Goal: Task Accomplishment & Management: Manage account settings

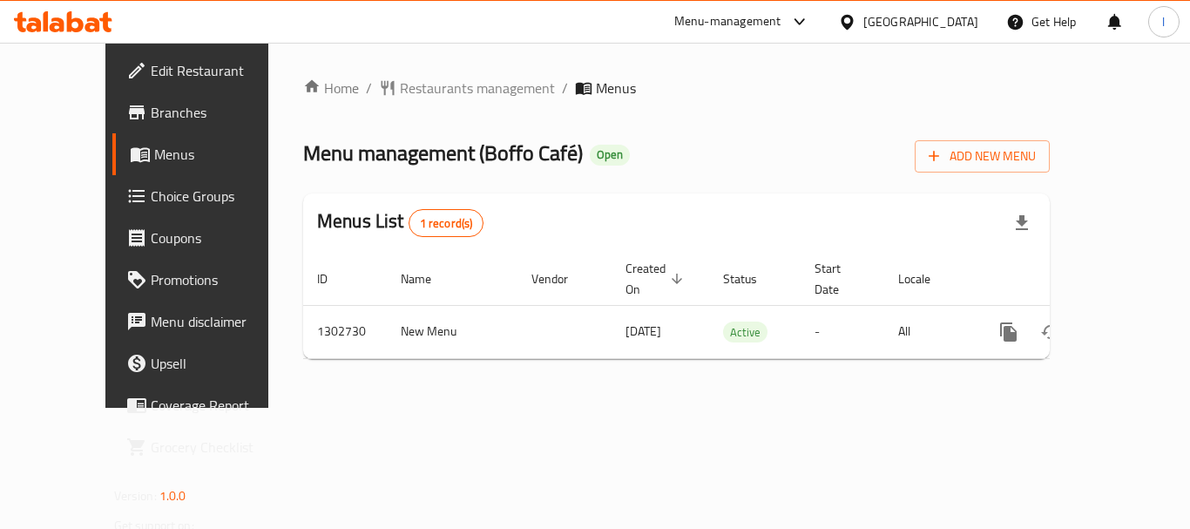
click at [781, 21] on div "Menu-management" at bounding box center [727, 21] width 107 height 21
click at [730, 151] on div "Restaurant-Management" at bounding box center [715, 151] width 137 height 19
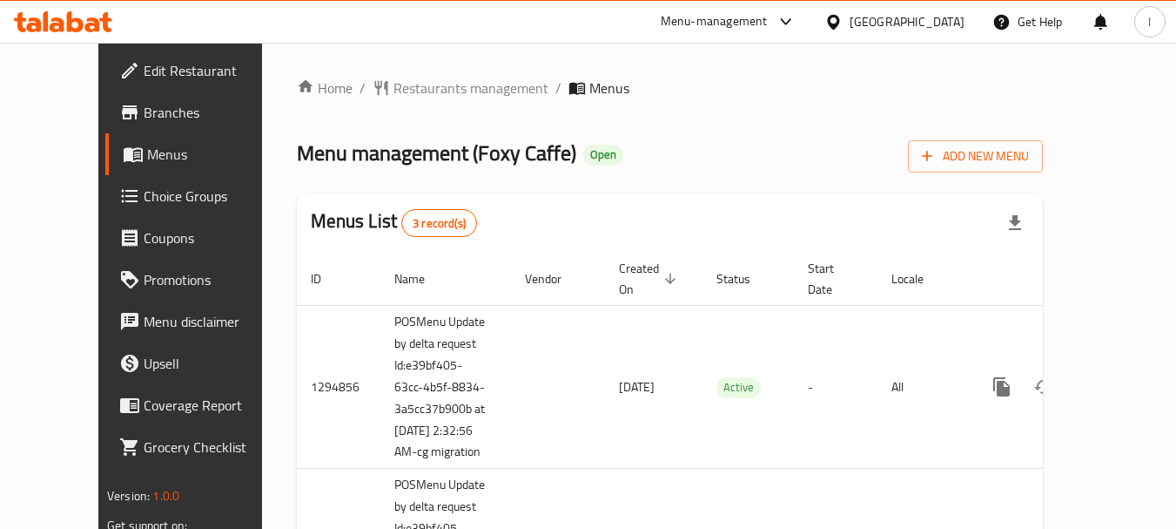
click at [886, 18] on div "[GEOGRAPHIC_DATA]" at bounding box center [907, 21] width 115 height 19
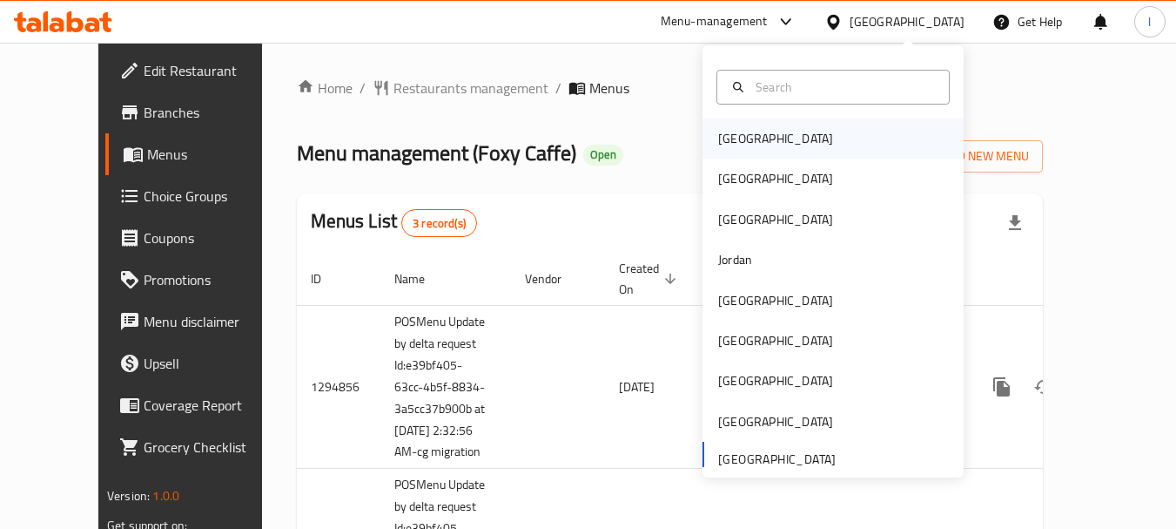
click at [772, 138] on div "[GEOGRAPHIC_DATA]" at bounding box center [833, 138] width 261 height 40
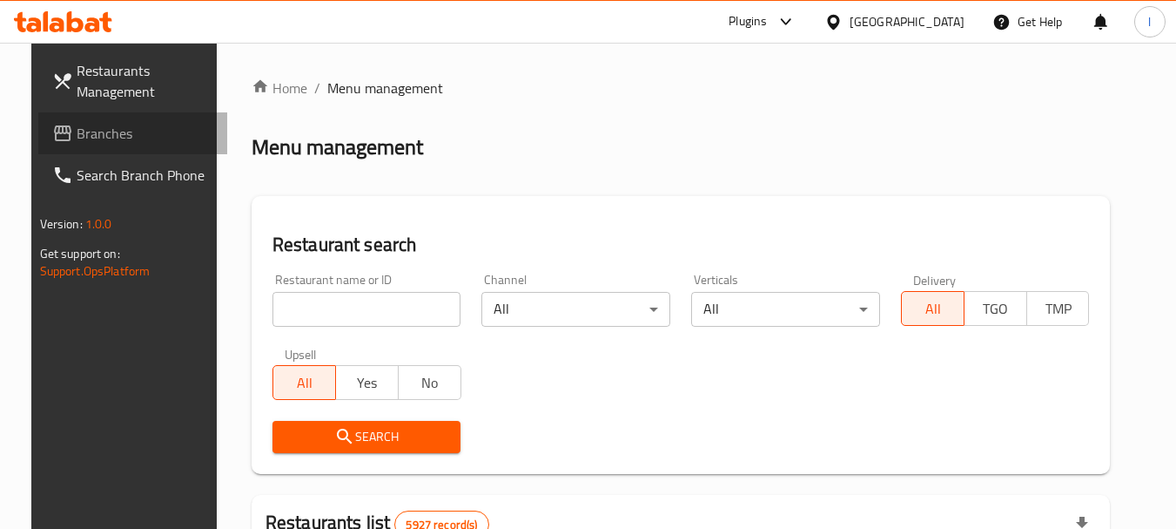
click at [98, 144] on link "Branches" at bounding box center [133, 133] width 190 height 42
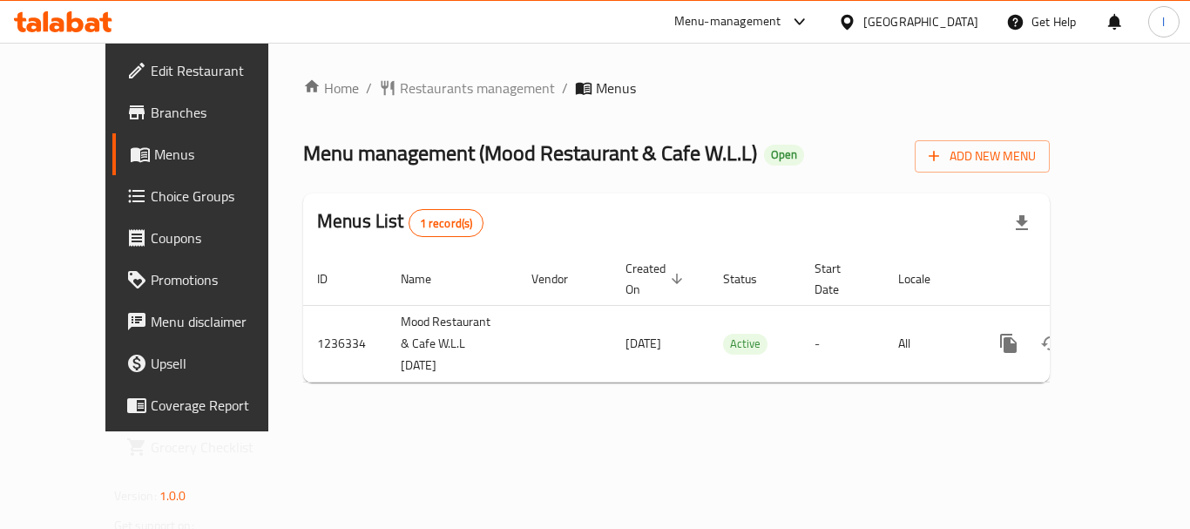
click at [781, 30] on div "Menu-management" at bounding box center [727, 21] width 107 height 21
click at [731, 143] on div "Restaurant-Management" at bounding box center [705, 151] width 137 height 19
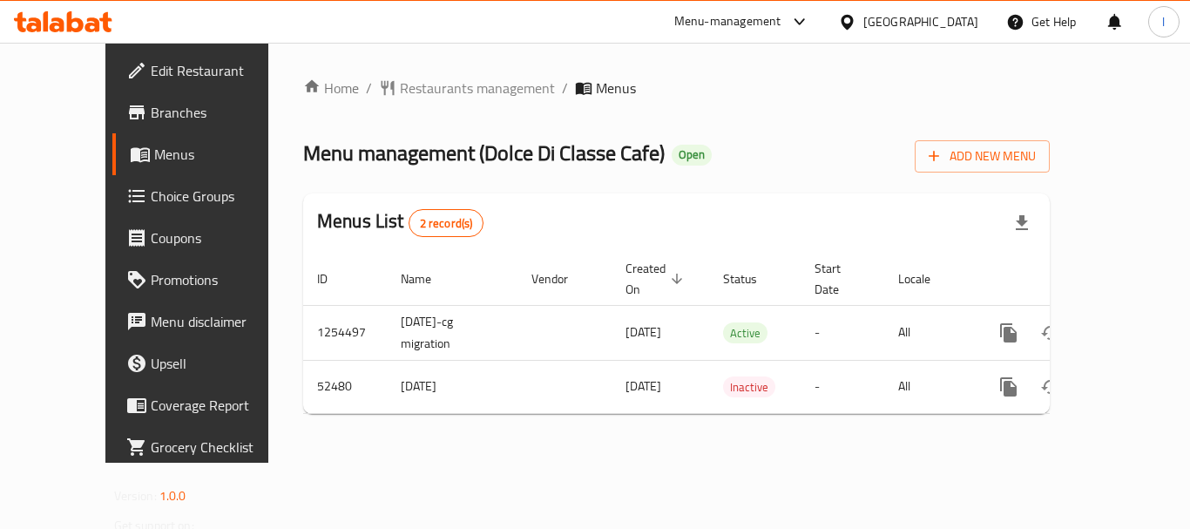
click at [856, 28] on icon at bounding box center [847, 22] width 18 height 18
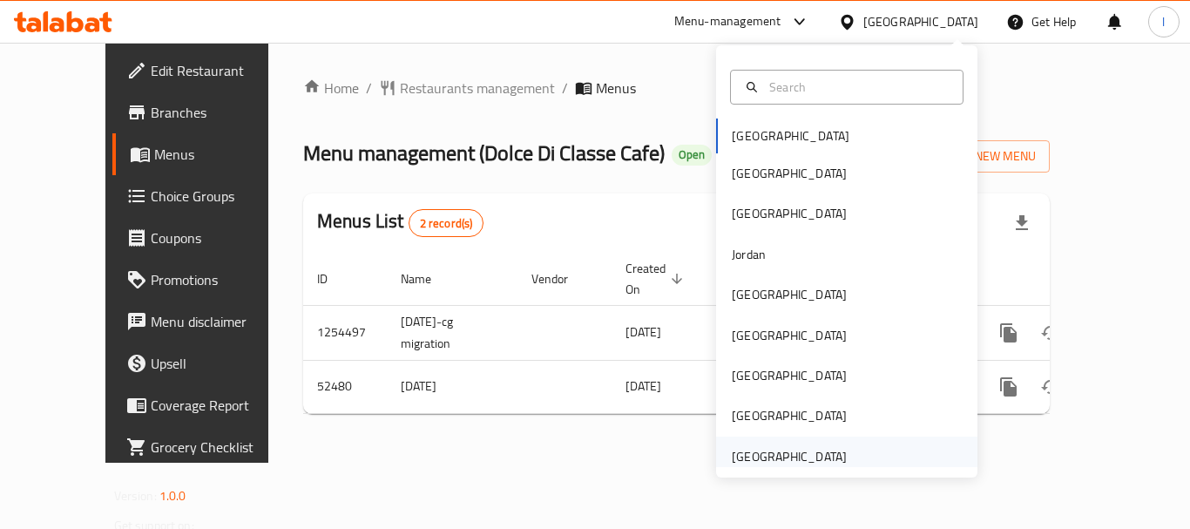
click at [873, 464] on div "[GEOGRAPHIC_DATA]" at bounding box center [846, 456] width 261 height 40
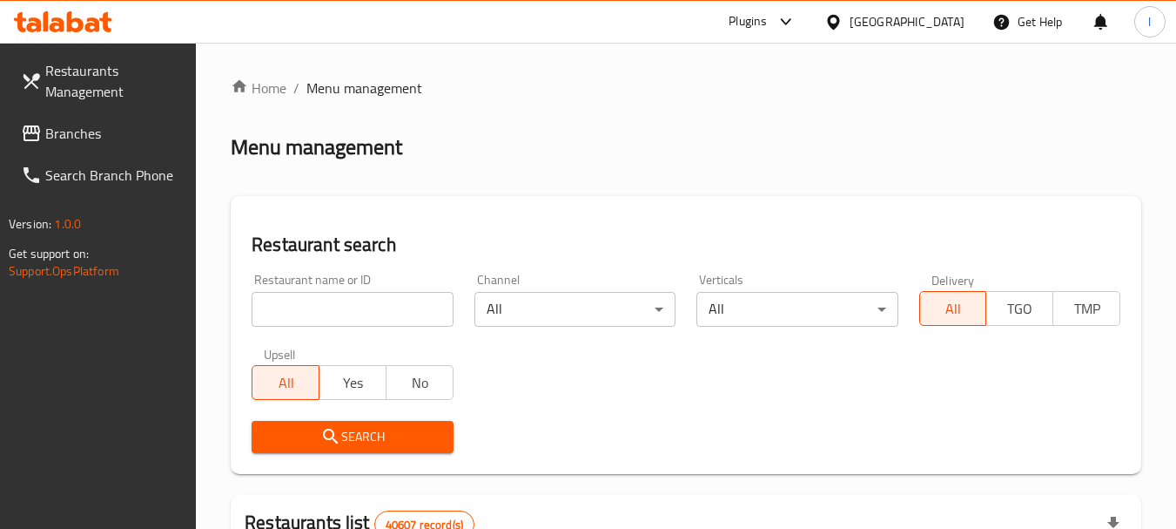
click at [75, 136] on span "Branches" at bounding box center [114, 133] width 138 height 21
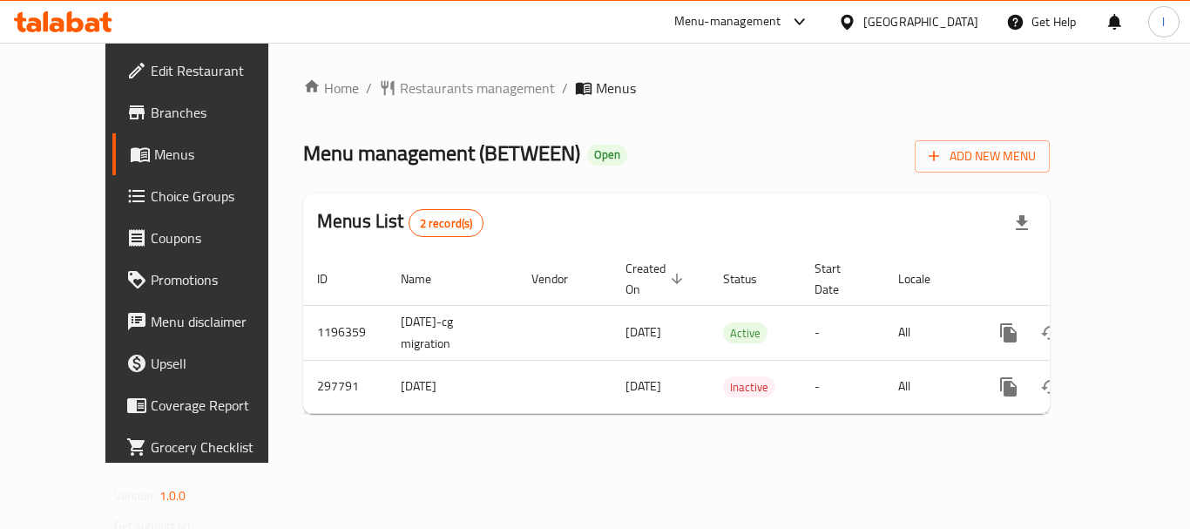
click at [776, 13] on div "Menu-management" at bounding box center [727, 21] width 107 height 21
click at [668, 147] on div "Restaurant-Management" at bounding box center [634, 151] width 137 height 19
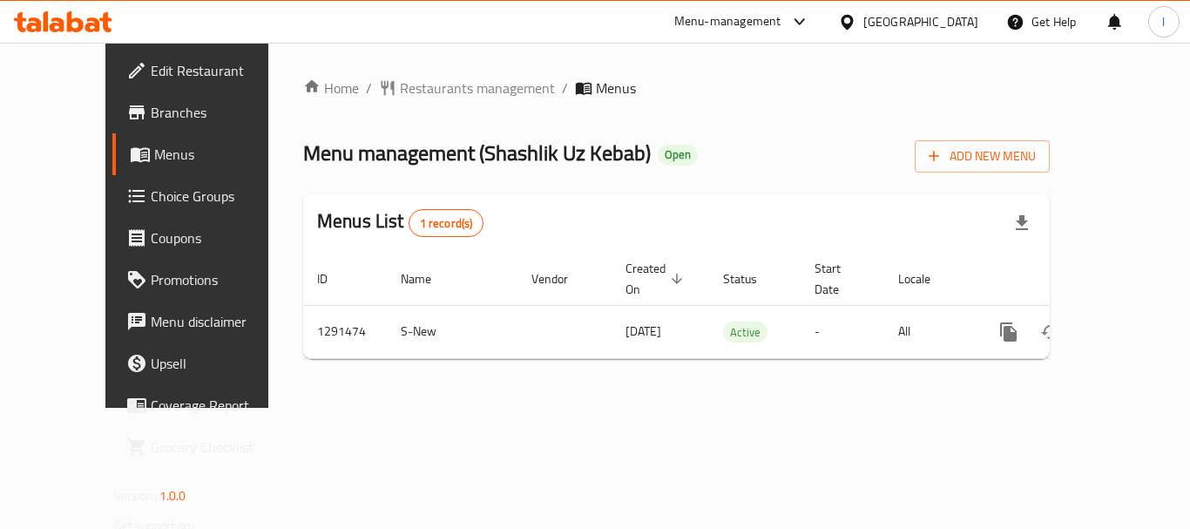
click at [922, 30] on div "[GEOGRAPHIC_DATA]" at bounding box center [920, 21] width 115 height 19
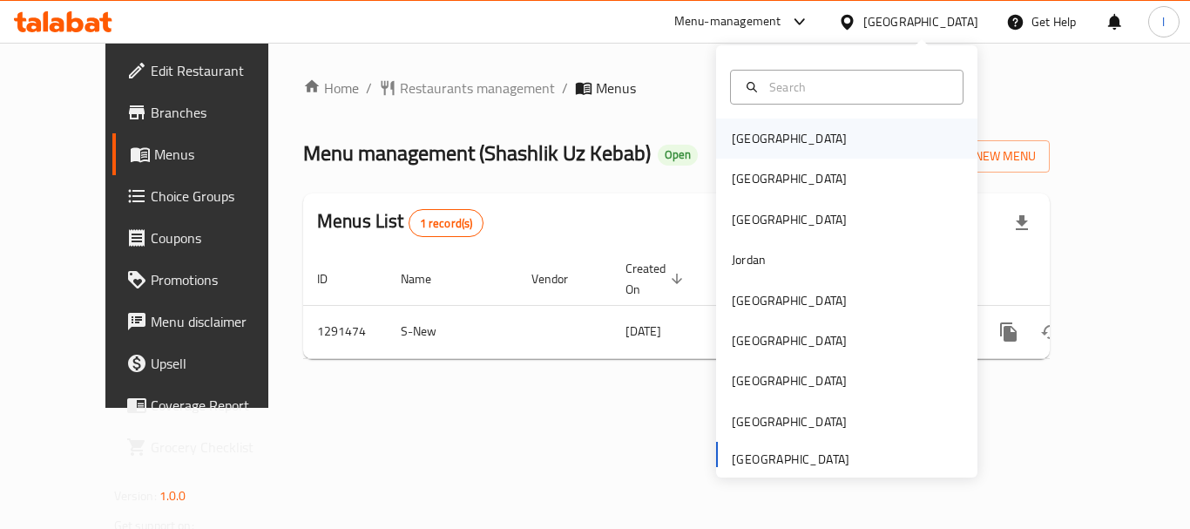
click at [806, 135] on div "[GEOGRAPHIC_DATA]" at bounding box center [846, 138] width 261 height 40
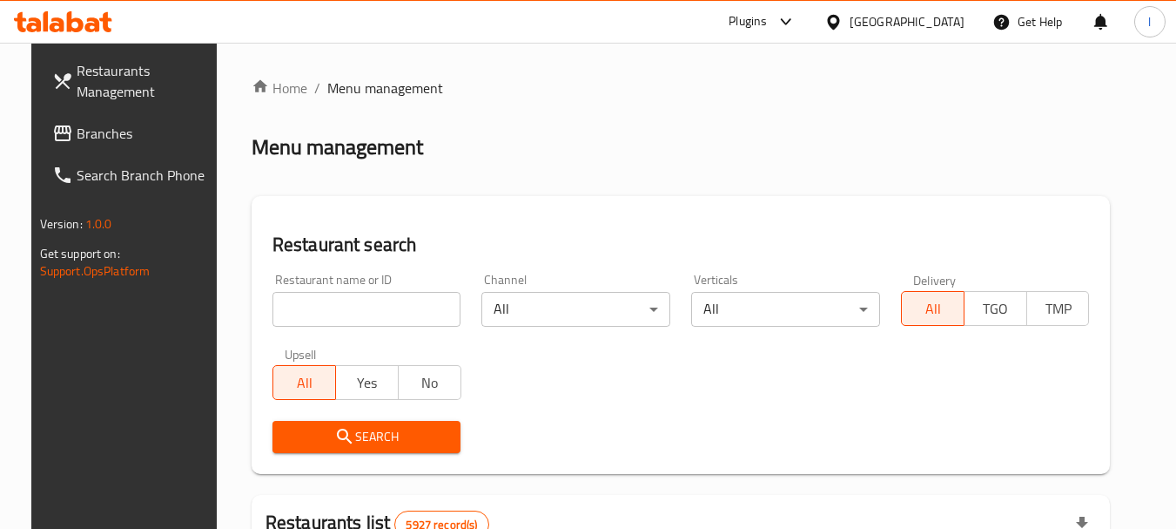
click at [128, 129] on span "Branches" at bounding box center [146, 133] width 138 height 21
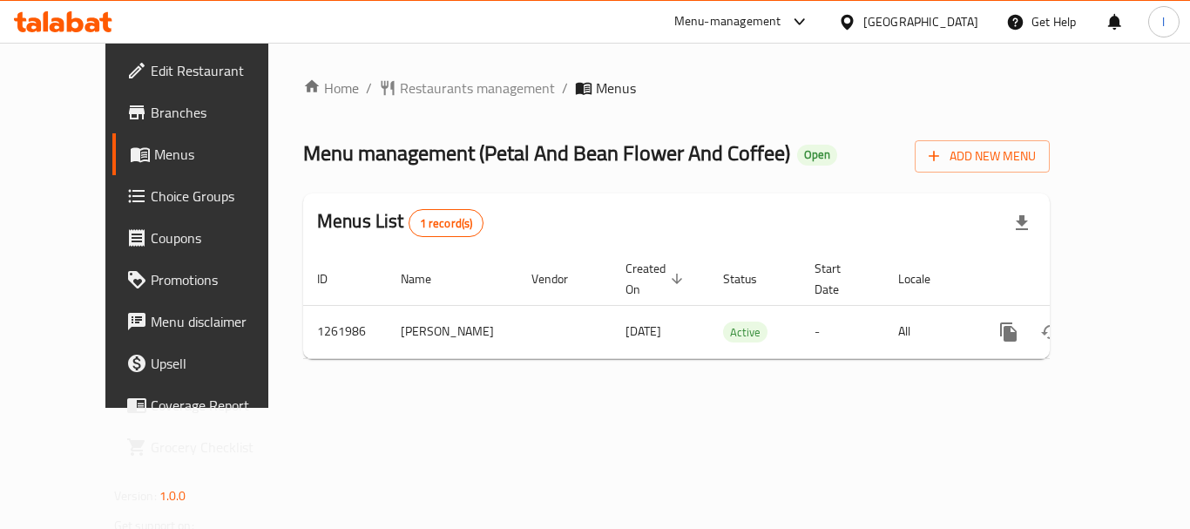
click at [949, 22] on div "[GEOGRAPHIC_DATA]" at bounding box center [920, 21] width 115 height 19
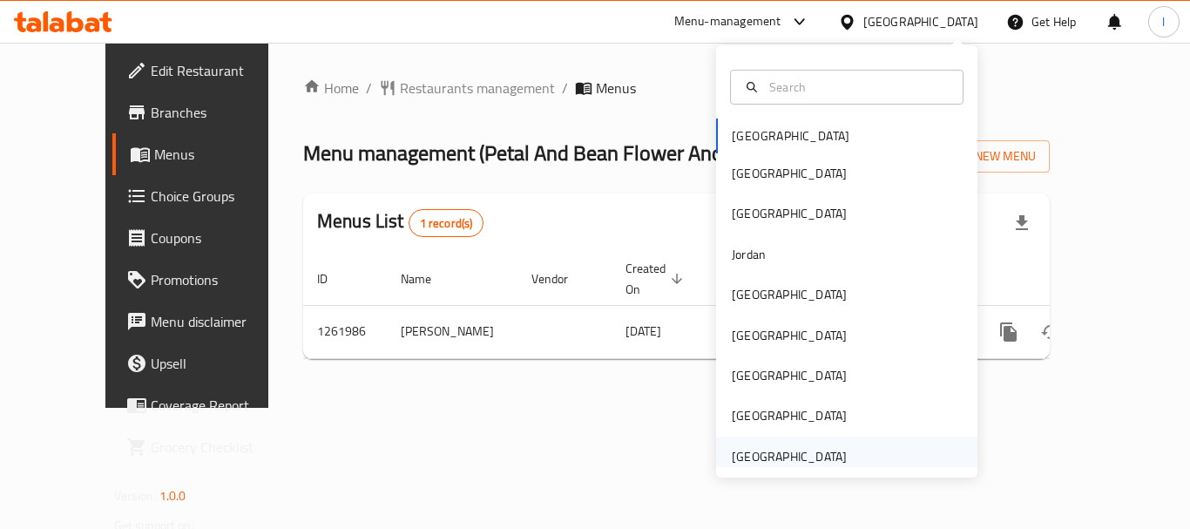
click at [828, 462] on div "[GEOGRAPHIC_DATA]" at bounding box center [788, 456] width 115 height 19
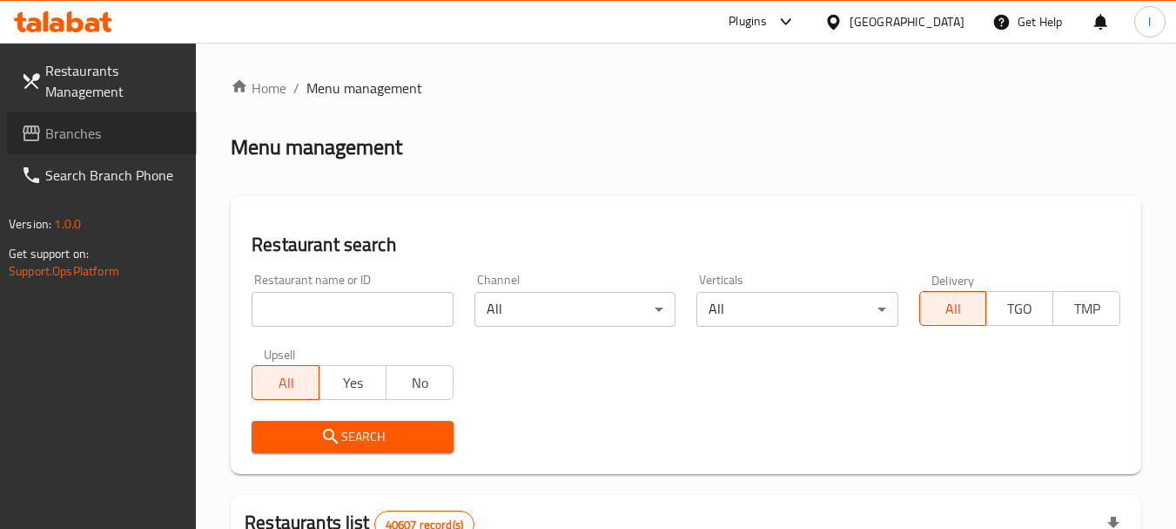
click at [71, 126] on span "Branches" at bounding box center [114, 133] width 138 height 21
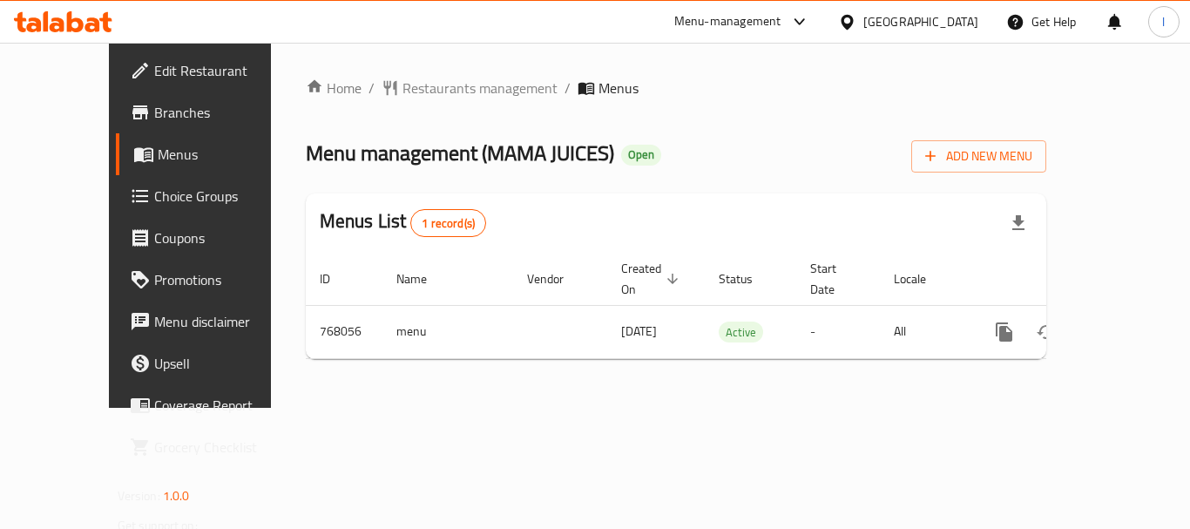
click at [738, 24] on div "Menu-management" at bounding box center [727, 21] width 107 height 21
click at [665, 152] on div "Restaurant-Management" at bounding box center [634, 151] width 137 height 19
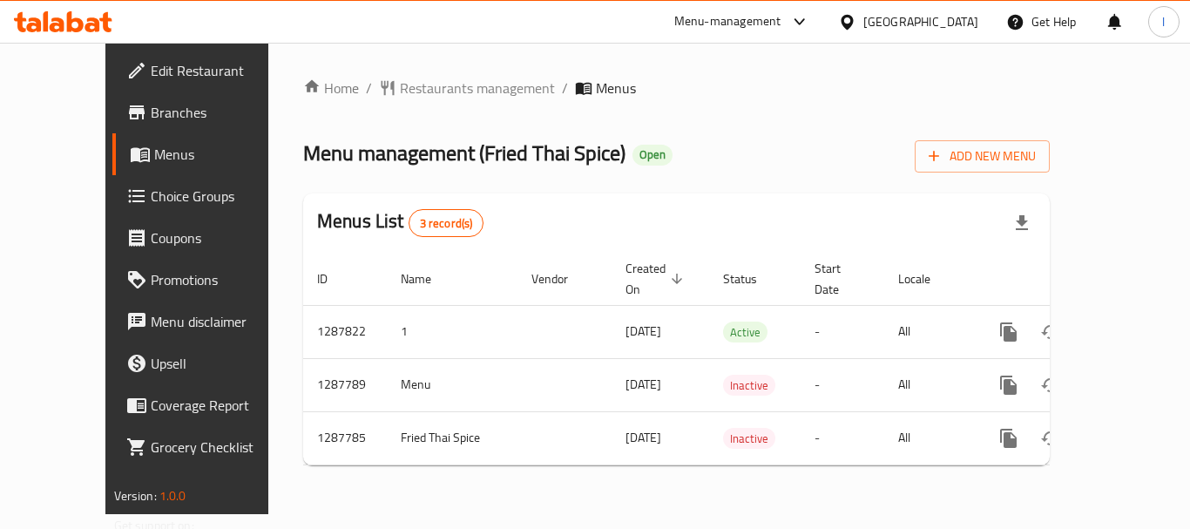
click at [937, 19] on div "[GEOGRAPHIC_DATA]" at bounding box center [920, 21] width 115 height 19
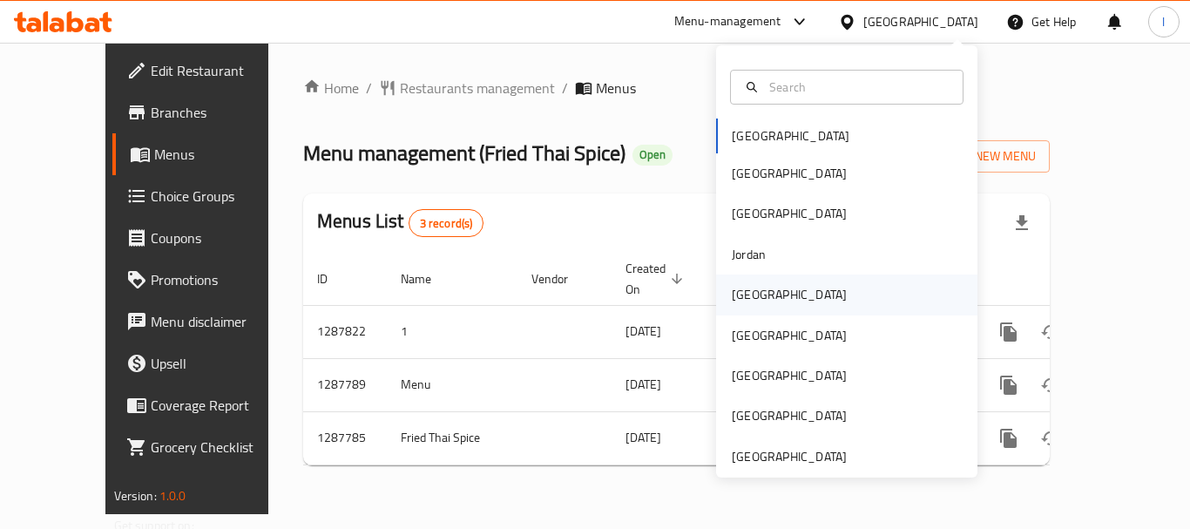
click at [805, 306] on div "[GEOGRAPHIC_DATA]" at bounding box center [846, 294] width 261 height 40
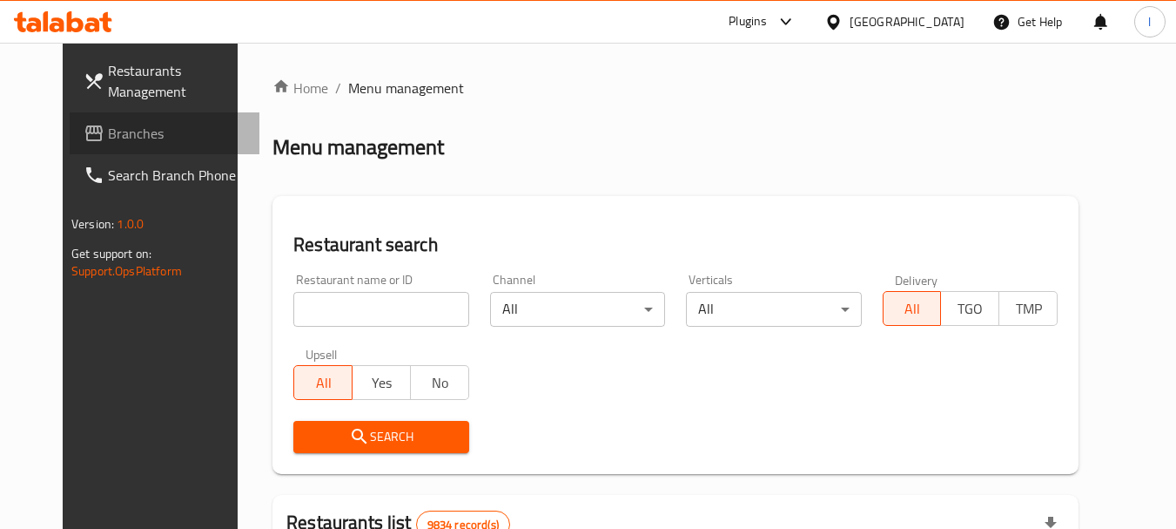
click at [108, 123] on span "Branches" at bounding box center [177, 133] width 138 height 21
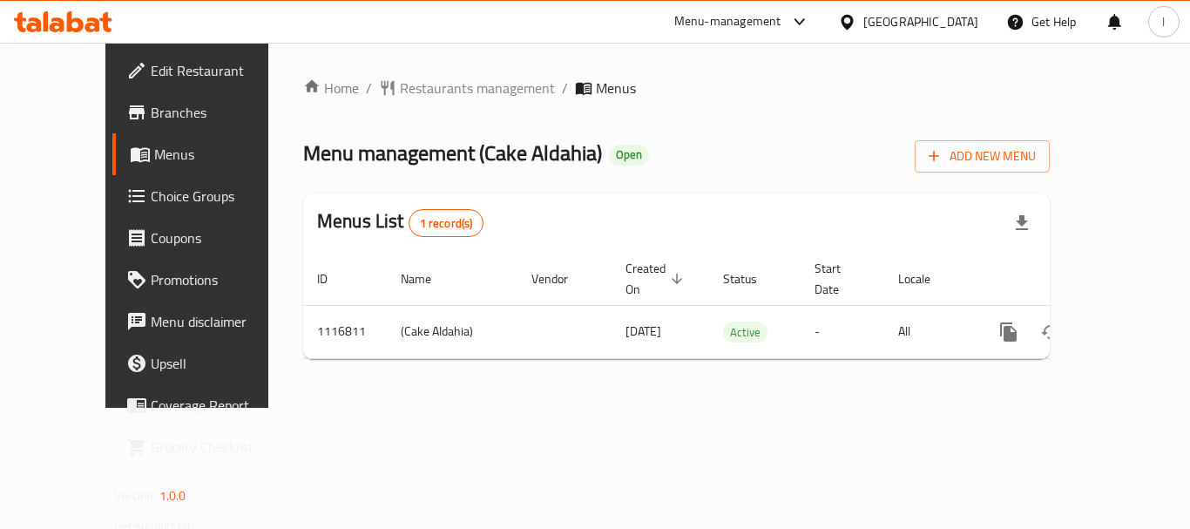
click at [112, 181] on link "Choice Groups" at bounding box center [208, 196] width 192 height 42
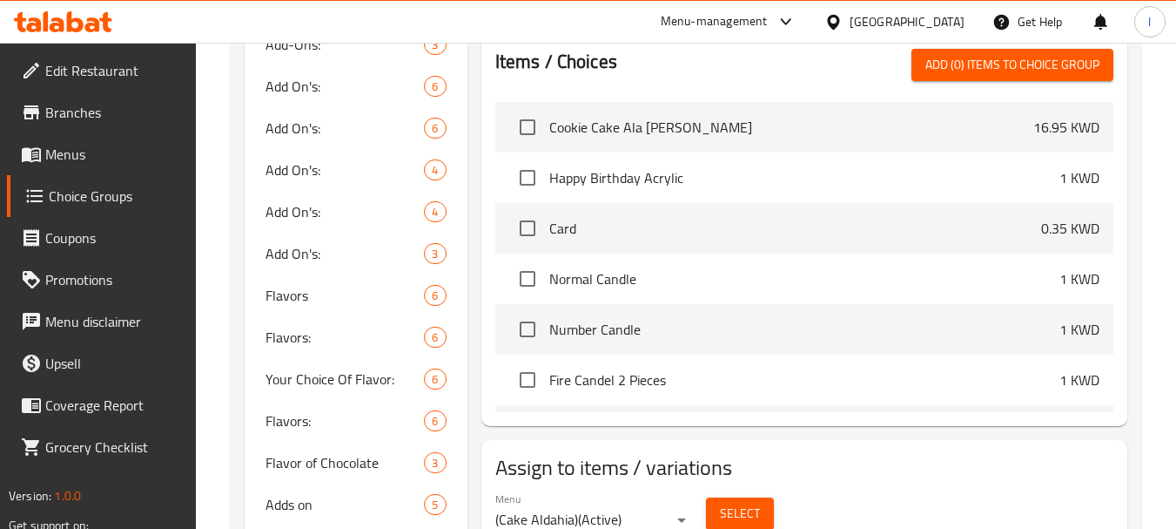
scroll to position [784, 0]
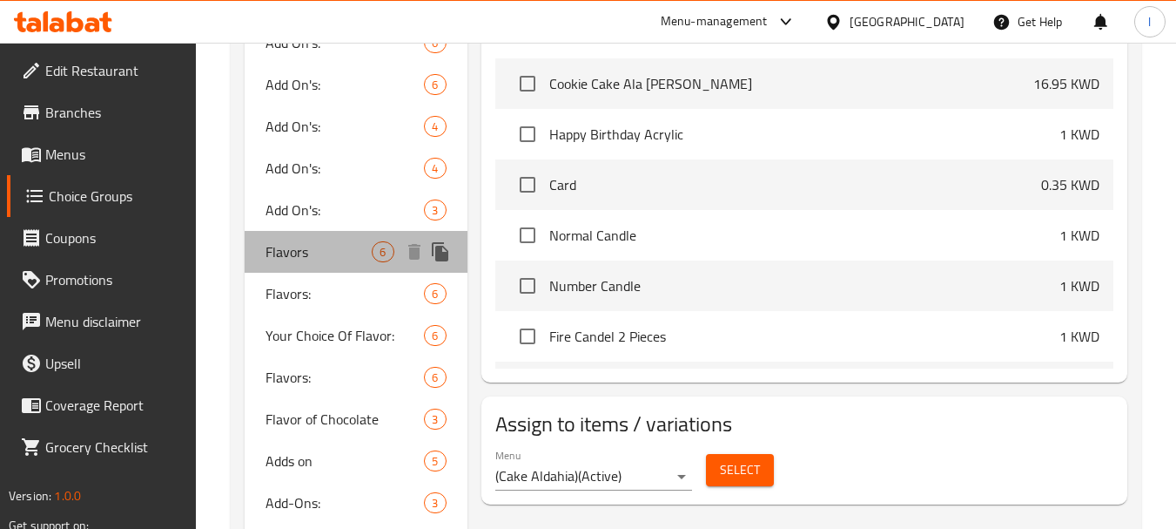
click at [303, 257] on span "Flavors" at bounding box center [319, 251] width 106 height 21
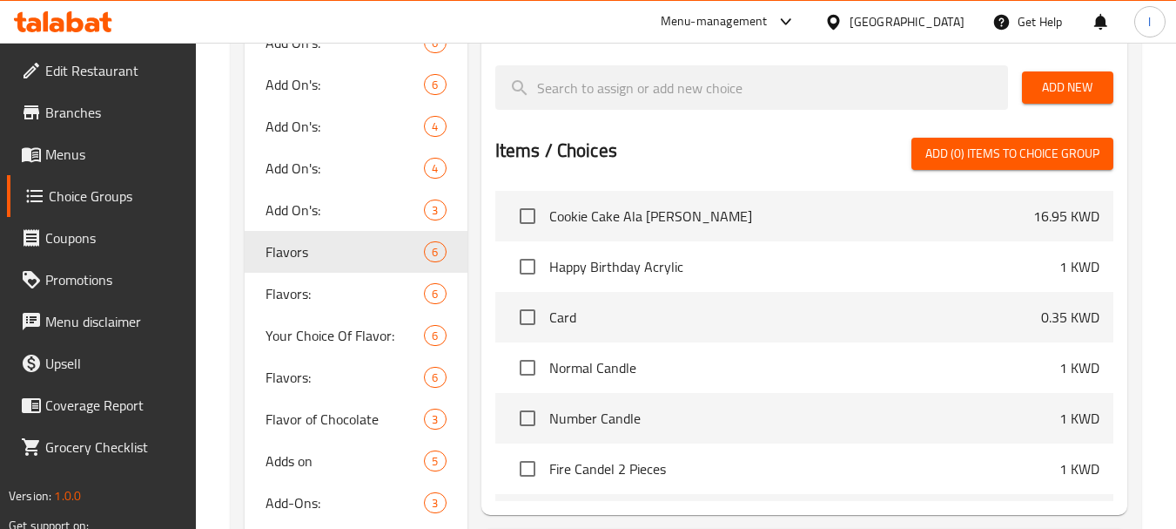
type input "Flavors"
type input "النكهات"
type input "1"
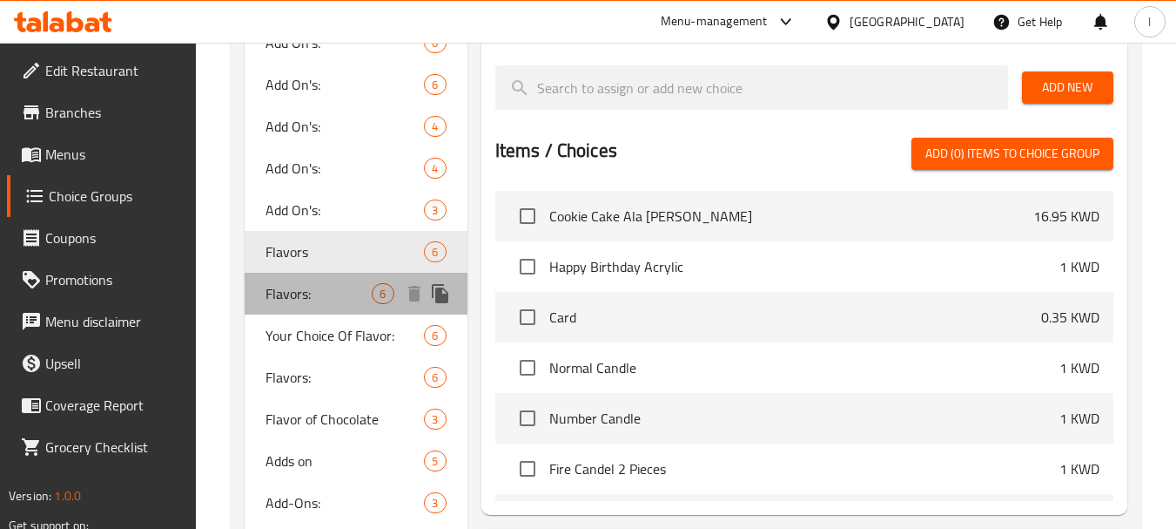
click at [309, 293] on span "Flavors:" at bounding box center [319, 293] width 106 height 21
type input "Flavors:"
type input "النكهات:"
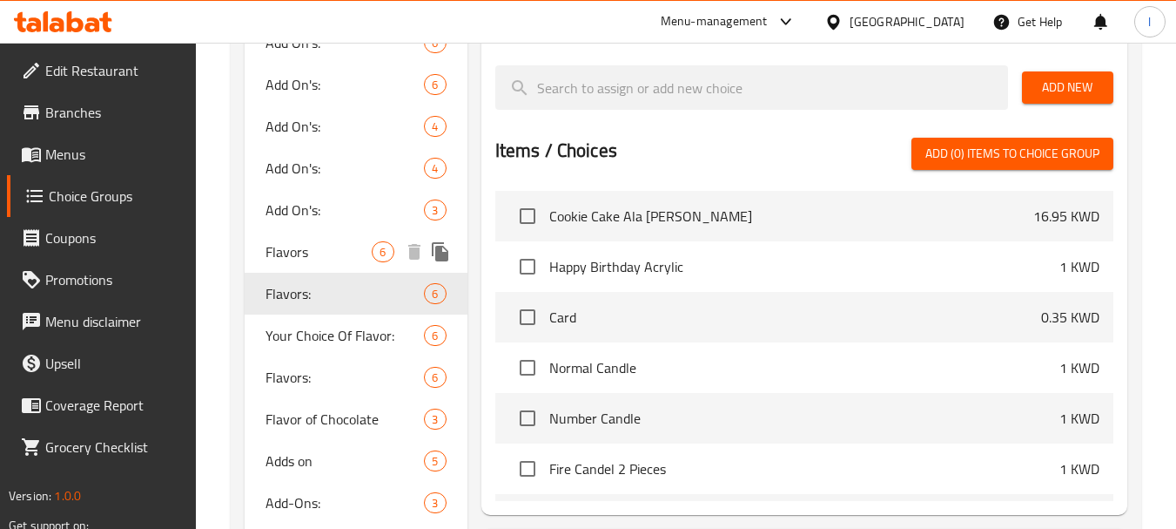
click at [304, 251] on span "Flavors" at bounding box center [319, 251] width 106 height 21
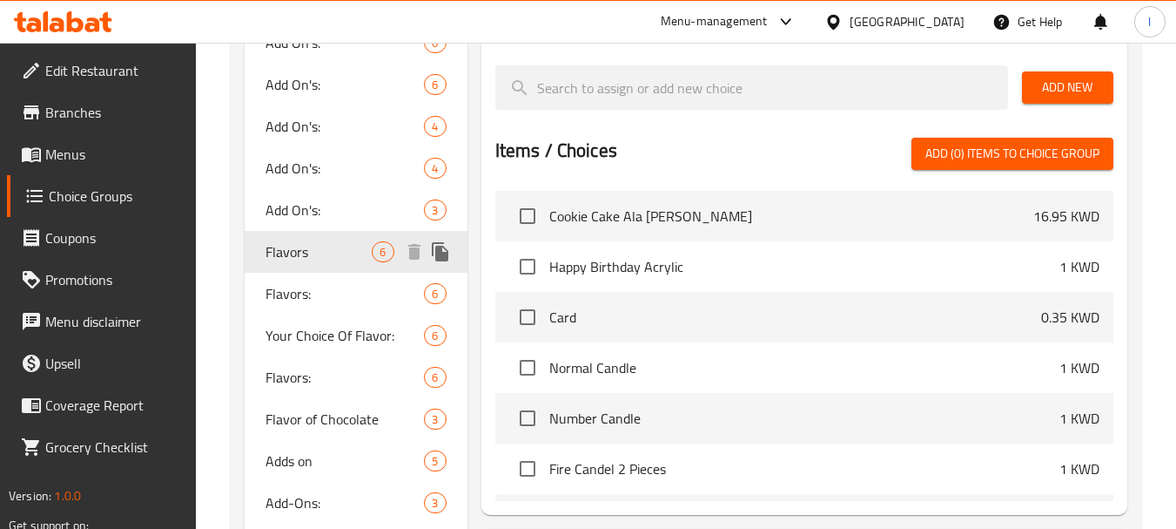
type input "Flavors"
type input "النكهات"
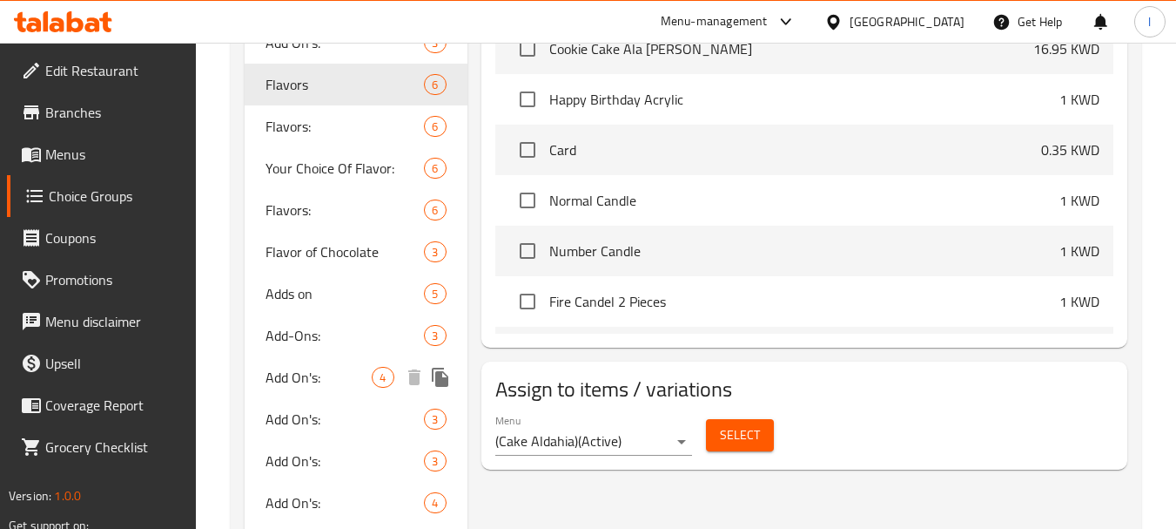
scroll to position [958, 0]
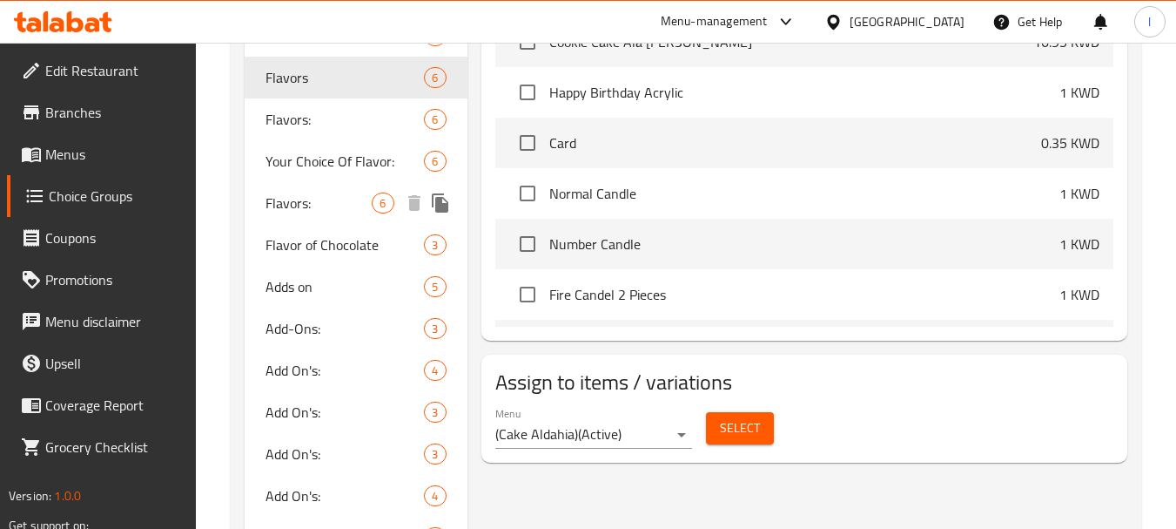
click at [325, 197] on span "Flavors:" at bounding box center [319, 202] width 106 height 21
type input "Flavors:"
type input "النكهات:"
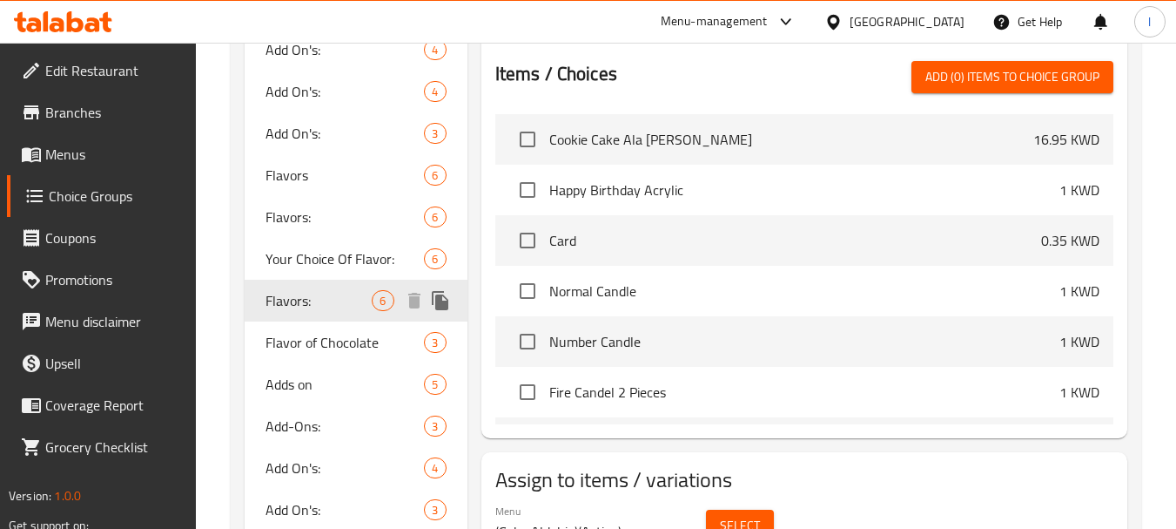
scroll to position [871, 0]
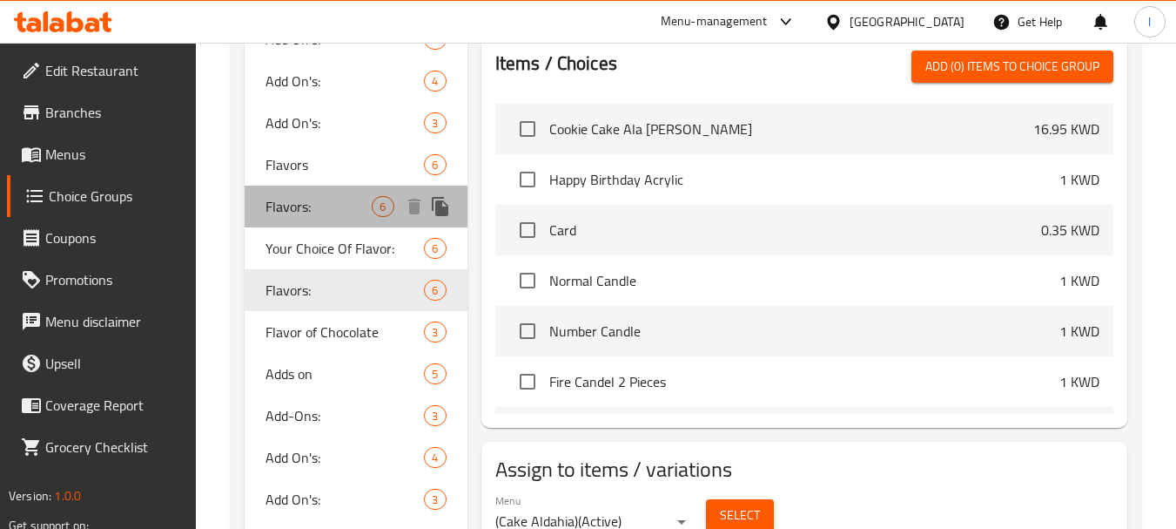
click at [272, 205] on span "Flavors:" at bounding box center [319, 206] width 106 height 21
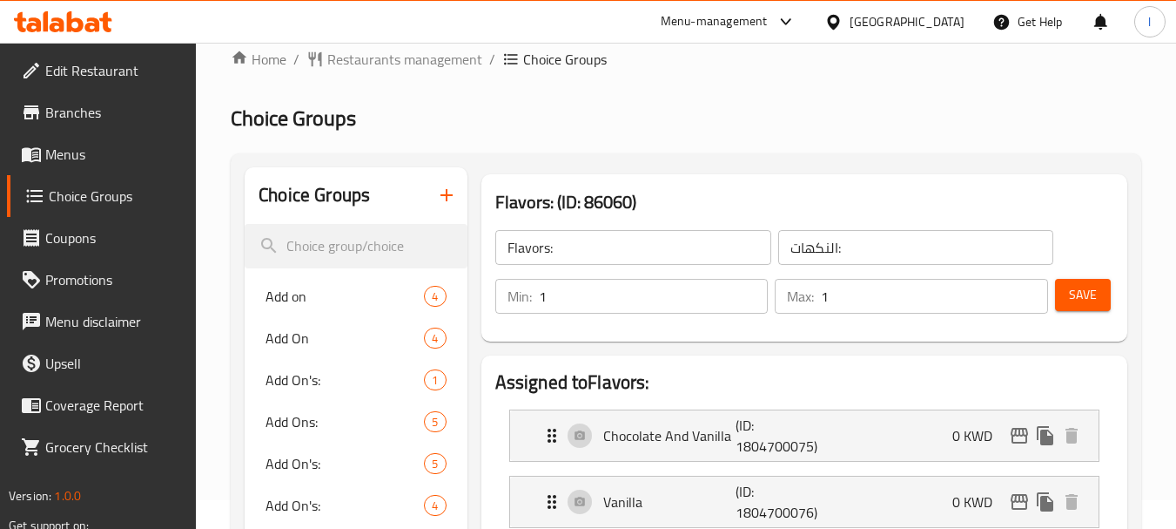
scroll to position [0, 0]
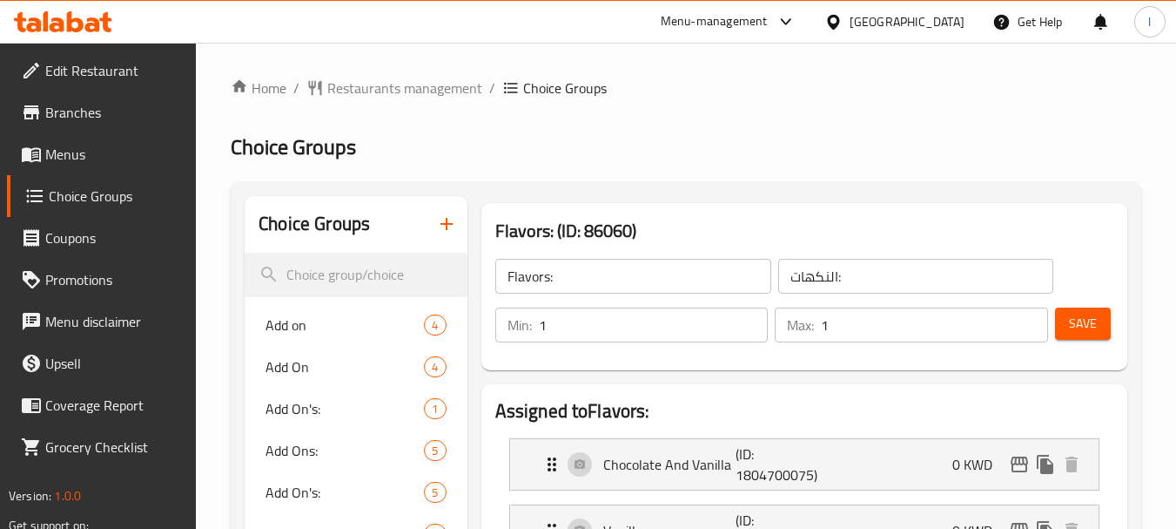
click at [956, 21] on div "Kuwait" at bounding box center [907, 21] width 115 height 19
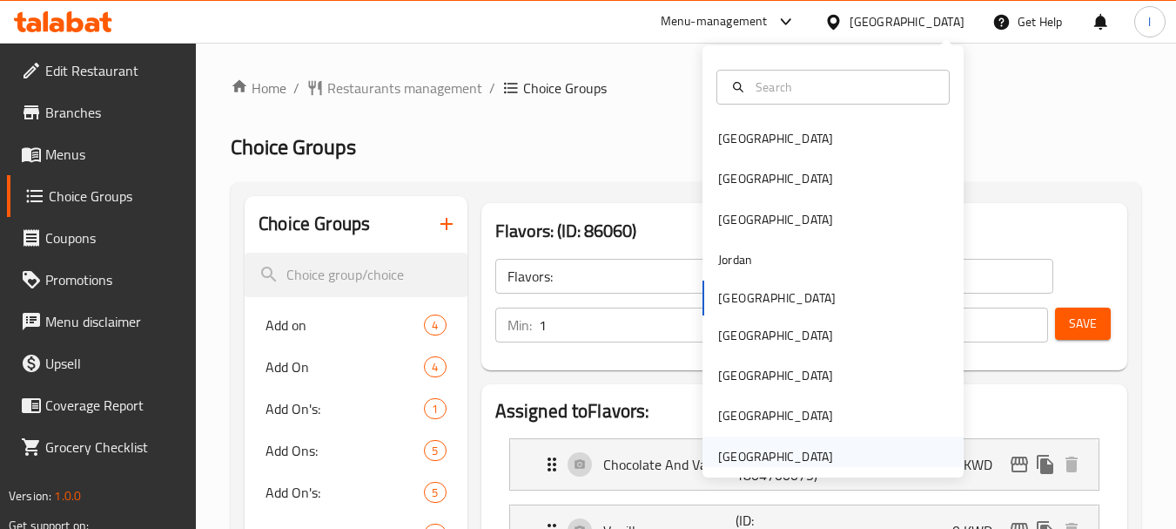
click at [821, 455] on div "[GEOGRAPHIC_DATA]" at bounding box center [775, 456] width 143 height 40
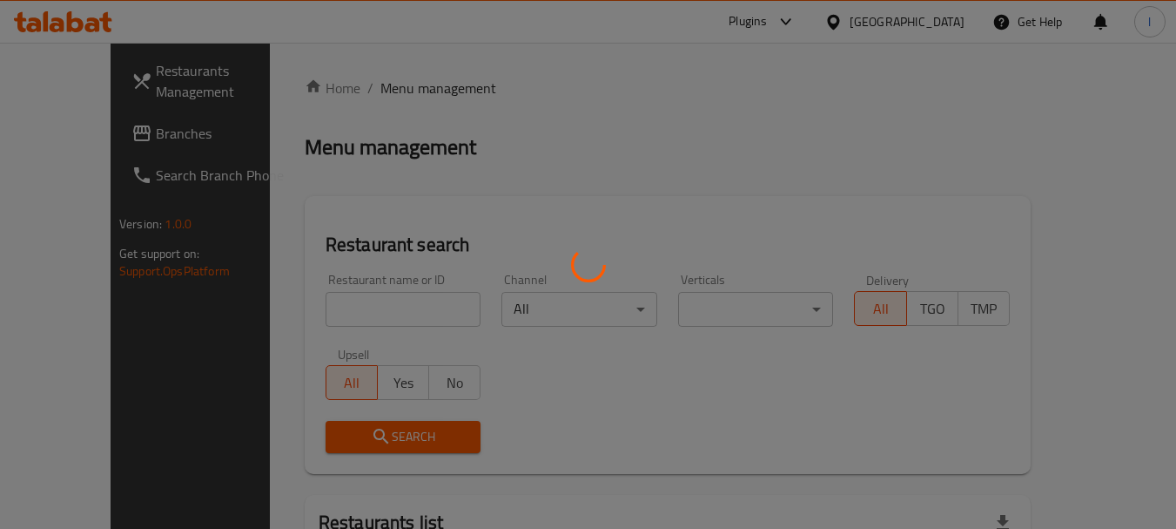
click at [79, 131] on div at bounding box center [588, 264] width 1176 height 529
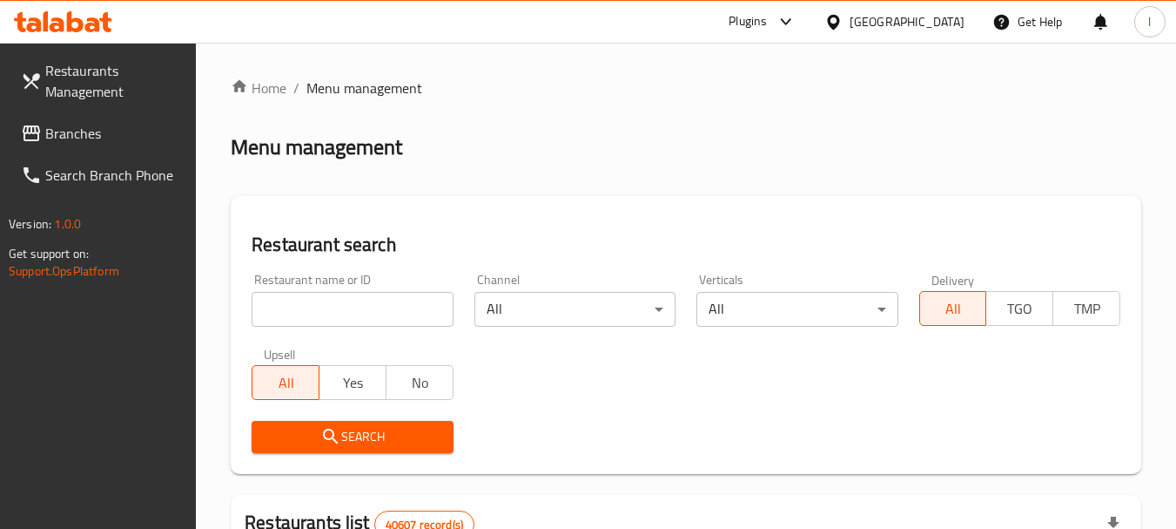
click at [80, 129] on span "Branches" at bounding box center [114, 133] width 138 height 21
